Goal: Task Accomplishment & Management: Use online tool/utility

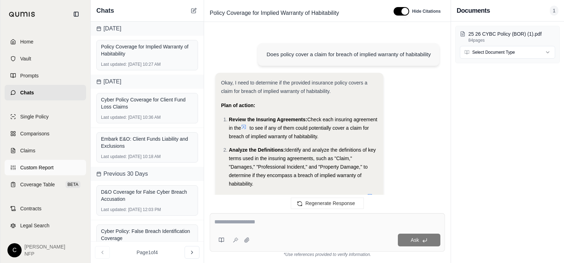
scroll to position [15382, 0]
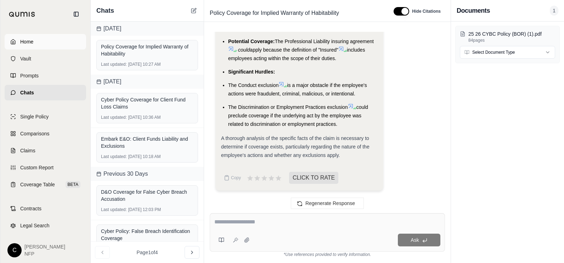
click at [38, 43] on link "Home" at bounding box center [45, 42] width 81 height 16
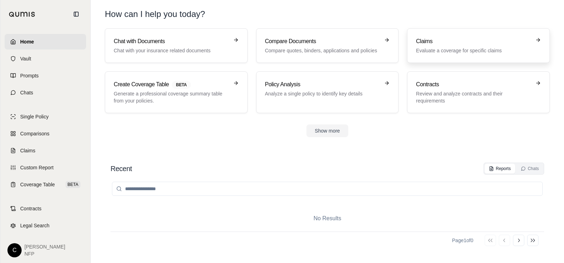
click at [425, 45] on h3 "Claims" at bounding box center [473, 41] width 115 height 8
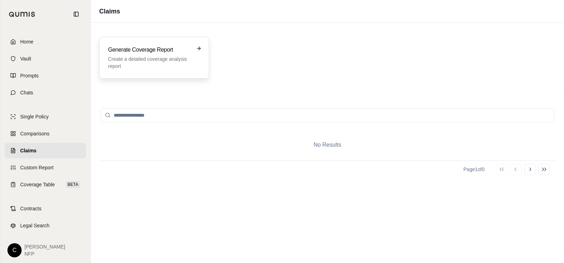
click at [161, 58] on p "Create a detailed coverage analysis report" at bounding box center [149, 63] width 82 height 14
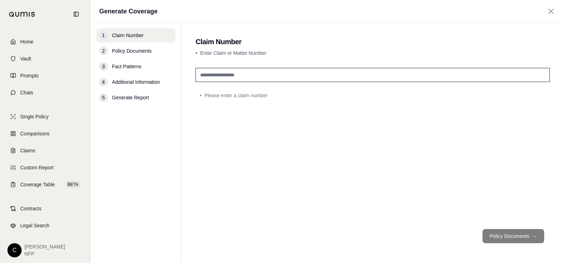
click at [506, 238] on footer "Policy Documents →" at bounding box center [372, 236] width 354 height 25
click at [522, 240] on footer "Policy Documents →" at bounding box center [372, 236] width 354 height 25
click at [520, 240] on footer "Policy Documents →" at bounding box center [372, 236] width 354 height 25
click at [25, 41] on span "Home" at bounding box center [26, 41] width 13 height 7
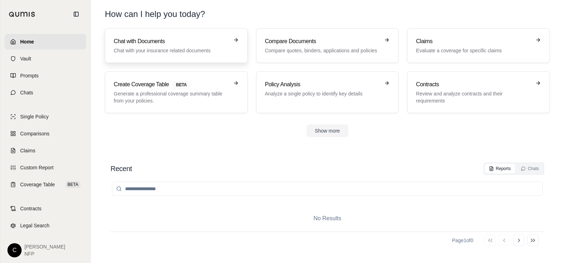
click at [162, 39] on h3 "Chat with Documents" at bounding box center [171, 41] width 115 height 8
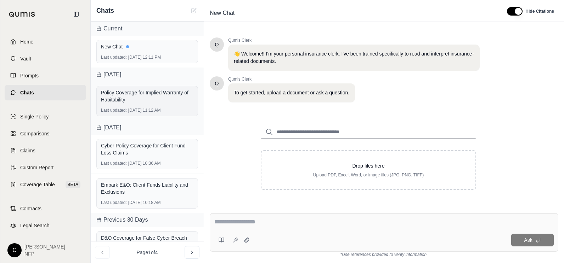
click at [135, 107] on div "Policy Coverage for Implied Warranty of Habitability Last updated: [DATE] 11:12…" at bounding box center [147, 101] width 102 height 30
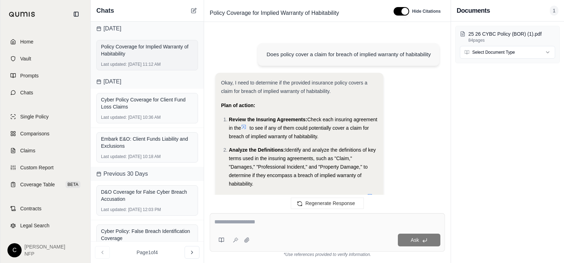
scroll to position [15382, 0]
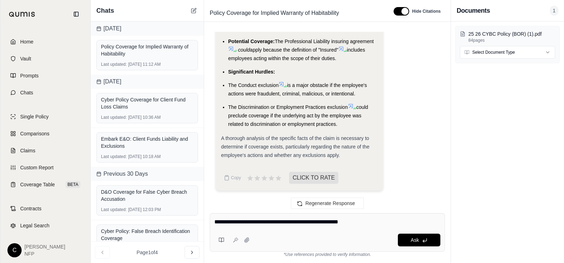
type textarea "**********"
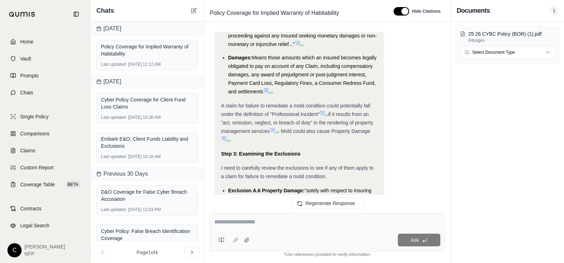
scroll to position [16885, 0]
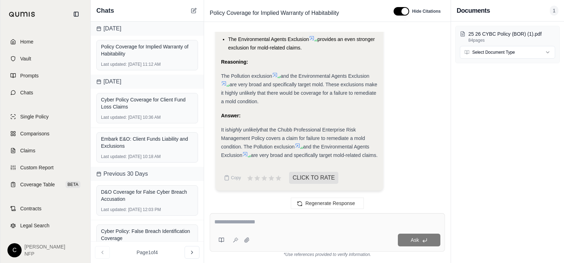
click at [33, 39] on span "Home" at bounding box center [26, 41] width 13 height 7
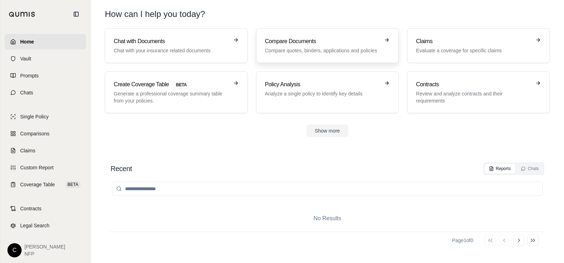
click at [342, 51] on p "Compare quotes, binders, applications and policies" at bounding box center [322, 50] width 115 height 7
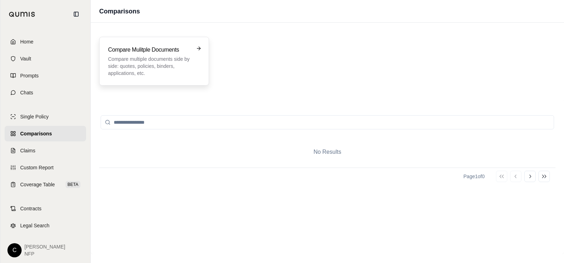
click at [168, 58] on p "Compare multiple documents side by side: quotes, policies, binders, application…" at bounding box center [149, 66] width 82 height 21
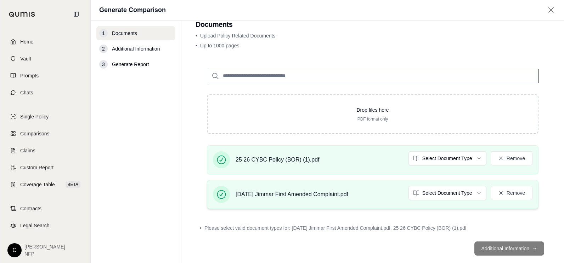
scroll to position [28, 0]
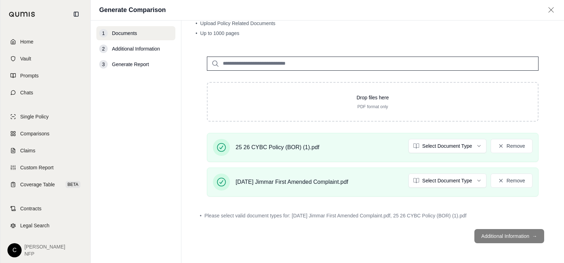
click at [511, 237] on footer "Additional Information →" at bounding box center [372, 236] width 354 height 25
click at [510, 238] on footer "Additional Information →" at bounding box center [372, 236] width 354 height 25
click at [508, 238] on footer "Additional Information →" at bounding box center [372, 236] width 354 height 25
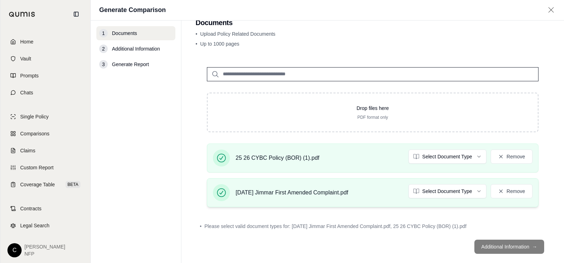
scroll to position [0, 0]
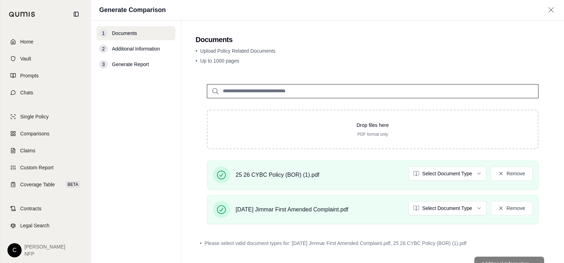
click at [131, 49] on span "Additional Information" at bounding box center [136, 48] width 48 height 7
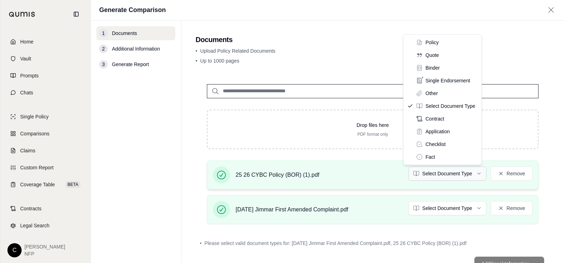
click at [473, 173] on html "Home Vault Prompts Chats Single Policy Comparisons Claims Custom Report Coverag…" at bounding box center [282, 131] width 564 height 263
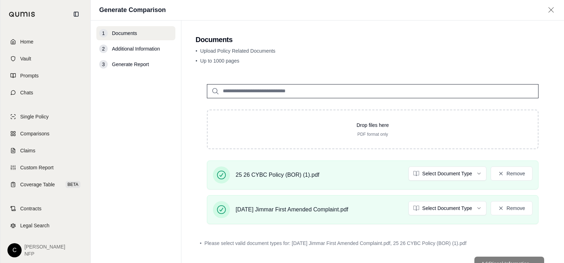
click at [474, 208] on html "Home Vault Prompts Chats Single Policy Comparisons Claims Custom Report Coverag…" at bounding box center [282, 131] width 564 height 263
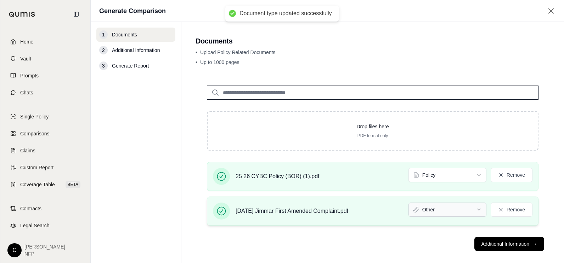
click at [473, 209] on html "Document type updated successfully Home Vault Prompts Chats Single Policy Compa…" at bounding box center [282, 131] width 564 height 263
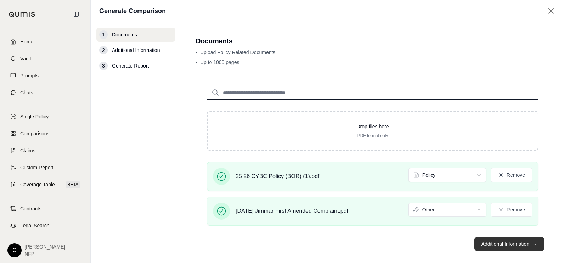
click at [525, 242] on button "Additional Information →" at bounding box center [509, 244] width 70 height 14
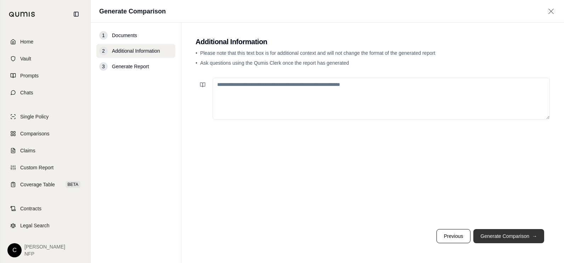
click at [523, 235] on button "Generate Comparison →" at bounding box center [508, 236] width 71 height 14
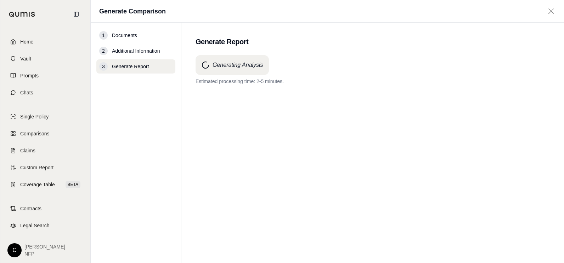
click at [28, 45] on span "Home" at bounding box center [26, 41] width 13 height 7
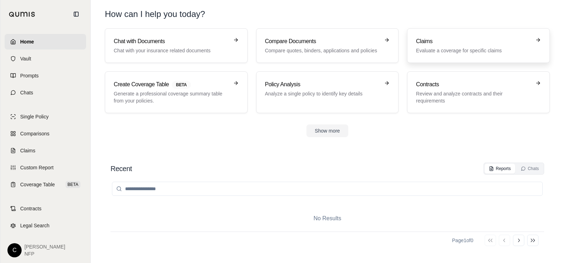
click at [427, 38] on h3 "Claims" at bounding box center [473, 41] width 115 height 8
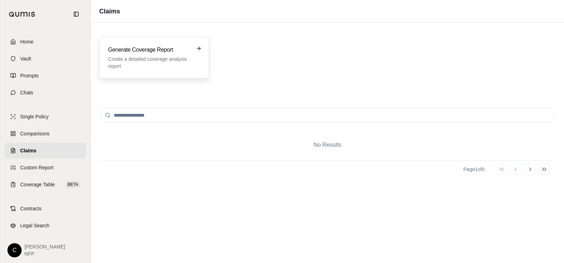
click at [166, 52] on h3 "Generate Coverage Report" at bounding box center [149, 50] width 82 height 8
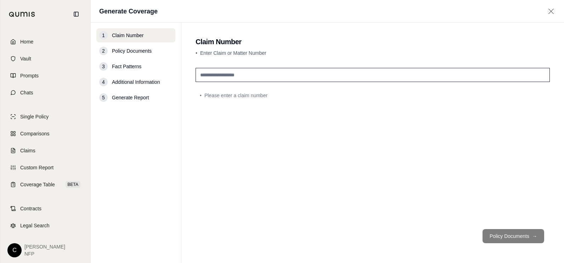
click at [138, 53] on span "Policy Documents" at bounding box center [132, 50] width 40 height 7
click at [138, 64] on span "Fact Patterns" at bounding box center [126, 66] width 29 height 7
click at [138, 85] on span "Additional Information" at bounding box center [136, 82] width 48 height 7
click at [137, 102] on div "5 Generate Report" at bounding box center [135, 98] width 79 height 14
click at [141, 79] on span "Additional Information" at bounding box center [136, 82] width 48 height 7
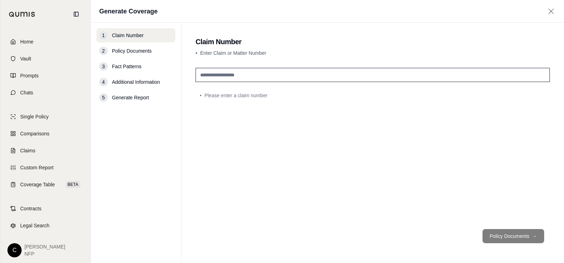
drag, startPoint x: 204, startPoint y: 76, endPoint x: 237, endPoint y: 76, distance: 32.9
click at [204, 76] on input "text" at bounding box center [372, 75] width 354 height 14
type input "***"
click at [505, 239] on button "Policy Documents →" at bounding box center [513, 236] width 62 height 14
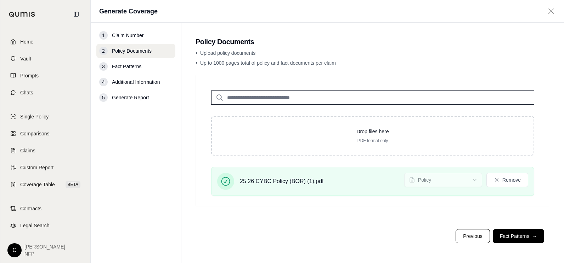
click at [517, 236] on button "Fact Patterns →" at bounding box center [518, 236] width 51 height 14
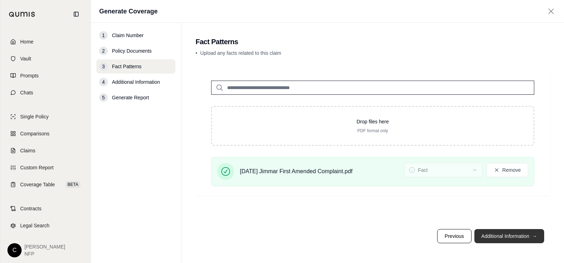
click at [506, 234] on button "Additional Information →" at bounding box center [509, 236] width 70 height 14
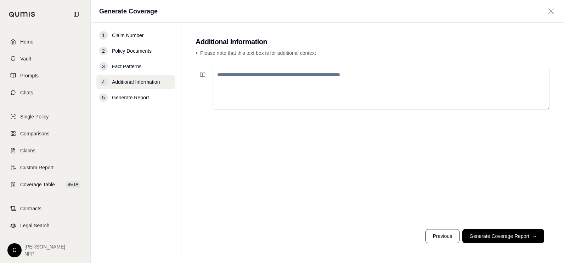
click at [504, 237] on button "Generate Coverage Report →" at bounding box center [503, 236] width 82 height 14
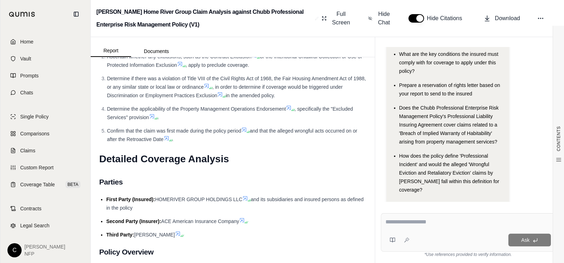
scroll to position [86, 0]
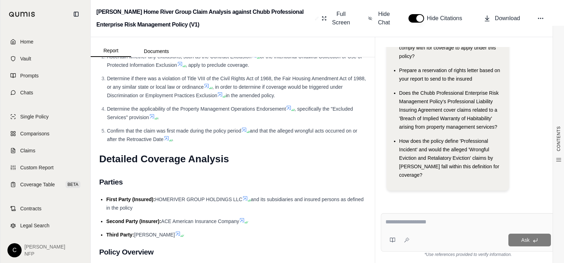
click at [391, 221] on textarea at bounding box center [467, 222] width 165 height 8
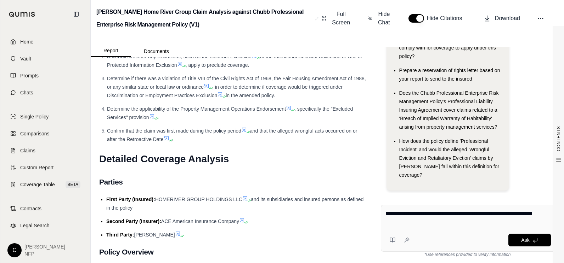
type textarea "**********"
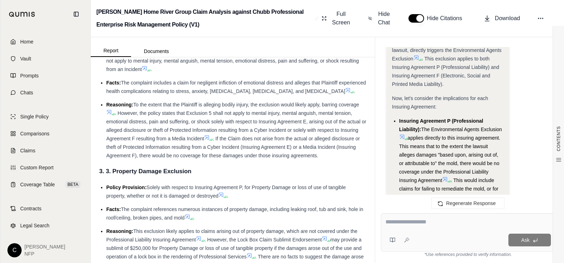
scroll to position [650, 0]
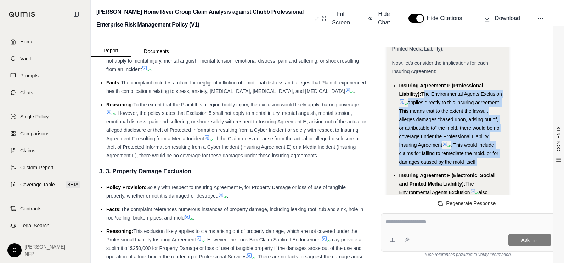
drag, startPoint x: 423, startPoint y: 94, endPoint x: 478, endPoint y: 162, distance: 87.1
click at [478, 162] on li "Insuring Agreement P (Professional Liability): The Environmental Agents Exclusi…" at bounding box center [451, 123] width 104 height 85
drag, startPoint x: 478, startPoint y: 162, endPoint x: 443, endPoint y: 117, distance: 57.0
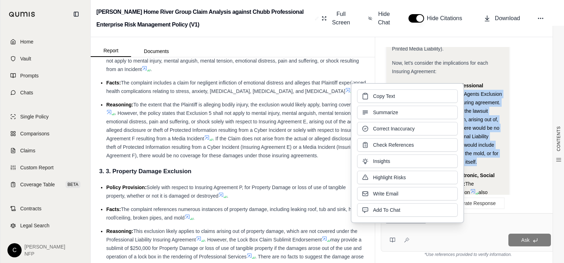
drag, startPoint x: 443, startPoint y: 117, endPoint x: 481, endPoint y: 102, distance: 40.7
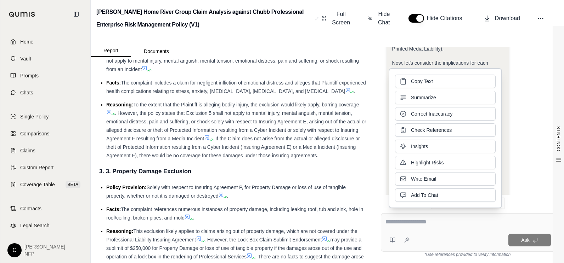
drag, startPoint x: 481, startPoint y: 102, endPoint x: 523, endPoint y: 73, distance: 51.7
click at [523, 73] on div "Analysis: Okay, let's analyze how the allegations of mold in the lawsuit affect…" at bounding box center [467, 95] width 163 height 838
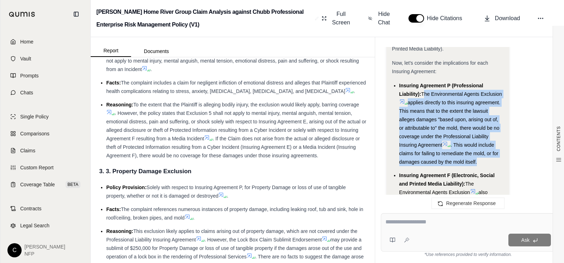
drag, startPoint x: 423, startPoint y: 94, endPoint x: 476, endPoint y: 161, distance: 85.7
click at [476, 161] on li "Insuring Agreement P (Professional Liability): The Environmental Agents Exclusi…" at bounding box center [451, 123] width 104 height 85
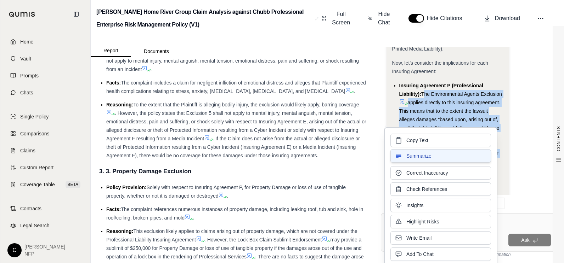
copy li "The Environmental Agents Exclusion applies directly to this insuring agreement.…"
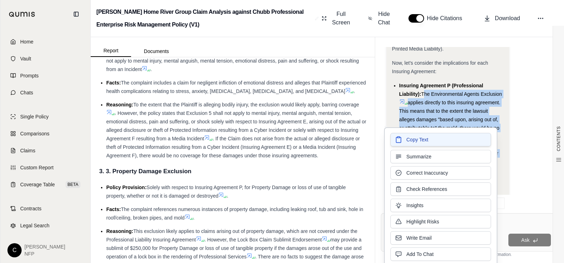
click at [426, 137] on span "Copy Text" at bounding box center [417, 139] width 22 height 7
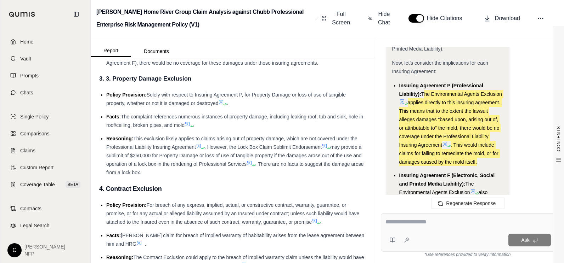
scroll to position [2444, 0]
